Goal: Task Accomplishment & Management: Manage account settings

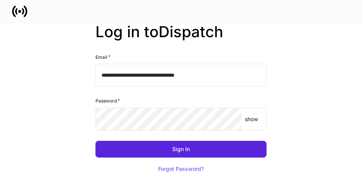
click at [216, 72] on input "**********" at bounding box center [180, 75] width 171 height 23
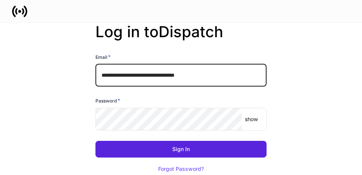
click at [216, 72] on input "**********" at bounding box center [180, 75] width 171 height 23
type input "**********"
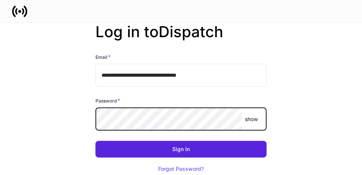
click at [95, 141] on button "Sign In" at bounding box center [180, 149] width 171 height 17
